Goal: Transaction & Acquisition: Purchase product/service

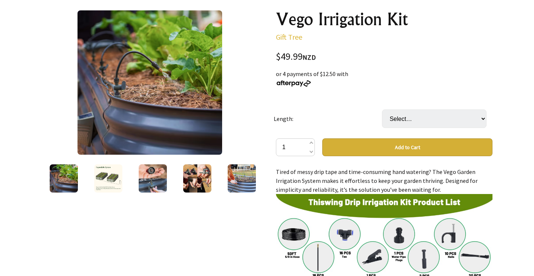
scroll to position [86, 0]
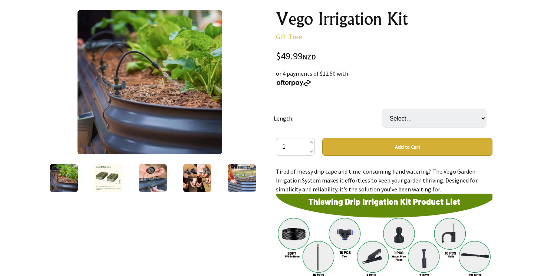
click at [104, 175] on img at bounding box center [108, 178] width 28 height 28
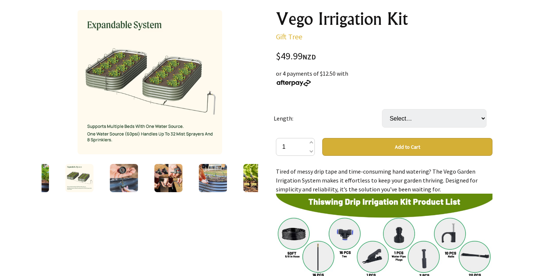
click at [131, 179] on img at bounding box center [124, 178] width 28 height 28
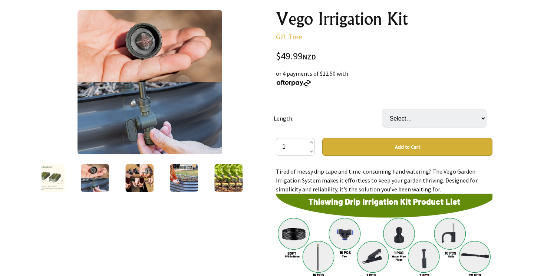
click at [59, 179] on img at bounding box center [50, 178] width 28 height 28
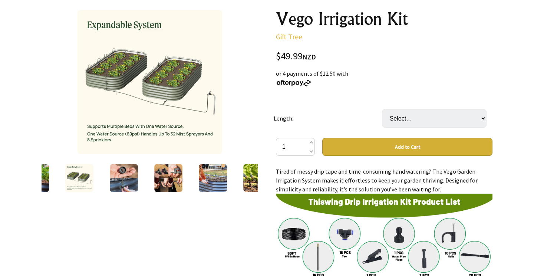
click at [124, 181] on img at bounding box center [124, 178] width 28 height 28
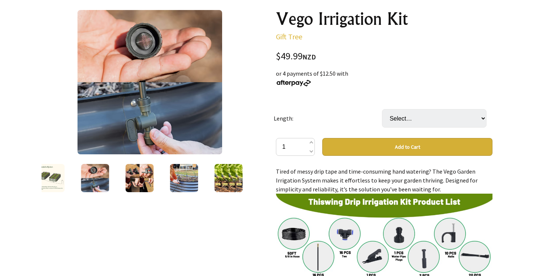
click at [143, 178] on img at bounding box center [139, 178] width 28 height 28
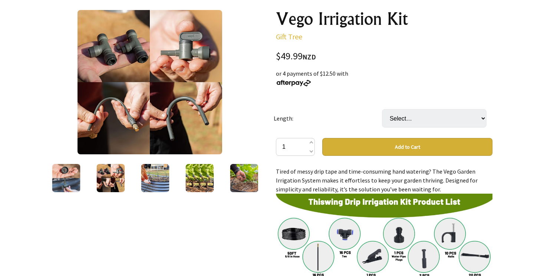
click at [158, 180] on img at bounding box center [155, 178] width 28 height 28
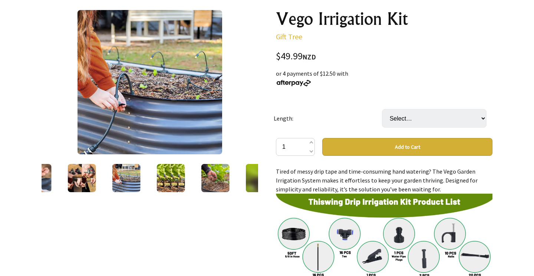
click at [174, 177] on img at bounding box center [171, 178] width 28 height 28
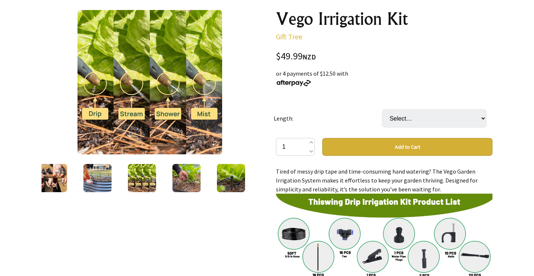
click at [186, 185] on img at bounding box center [187, 178] width 28 height 28
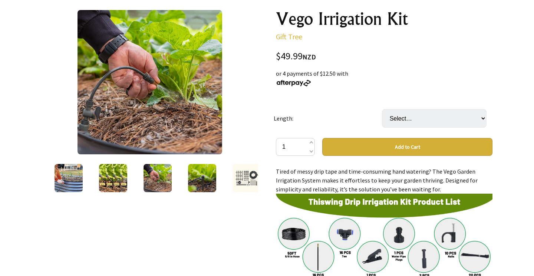
click at [199, 180] on img at bounding box center [202, 178] width 28 height 28
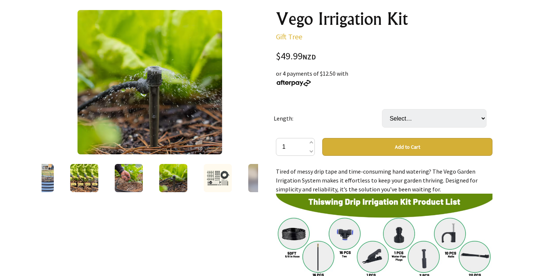
click at [214, 177] on img at bounding box center [218, 178] width 28 height 28
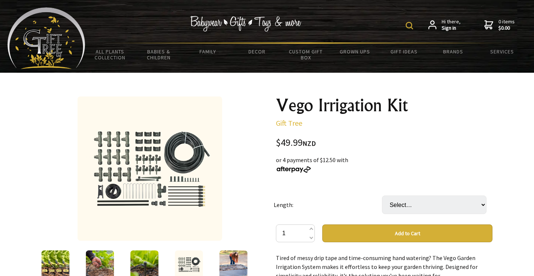
scroll to position [0, 0]
click at [164, 195] on img at bounding box center [150, 168] width 144 height 144
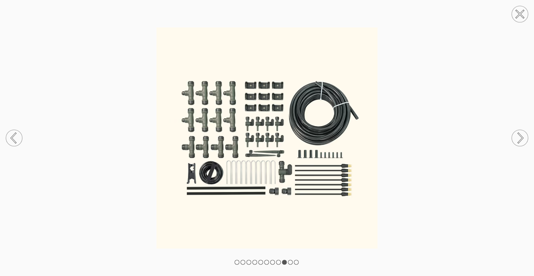
click at [515, 14] on circle at bounding box center [520, 14] width 16 height 16
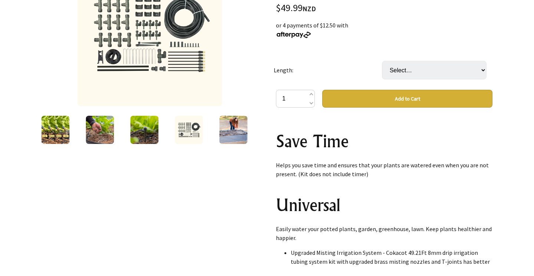
scroll to position [357, 0]
